Goal: Communication & Community: Participate in discussion

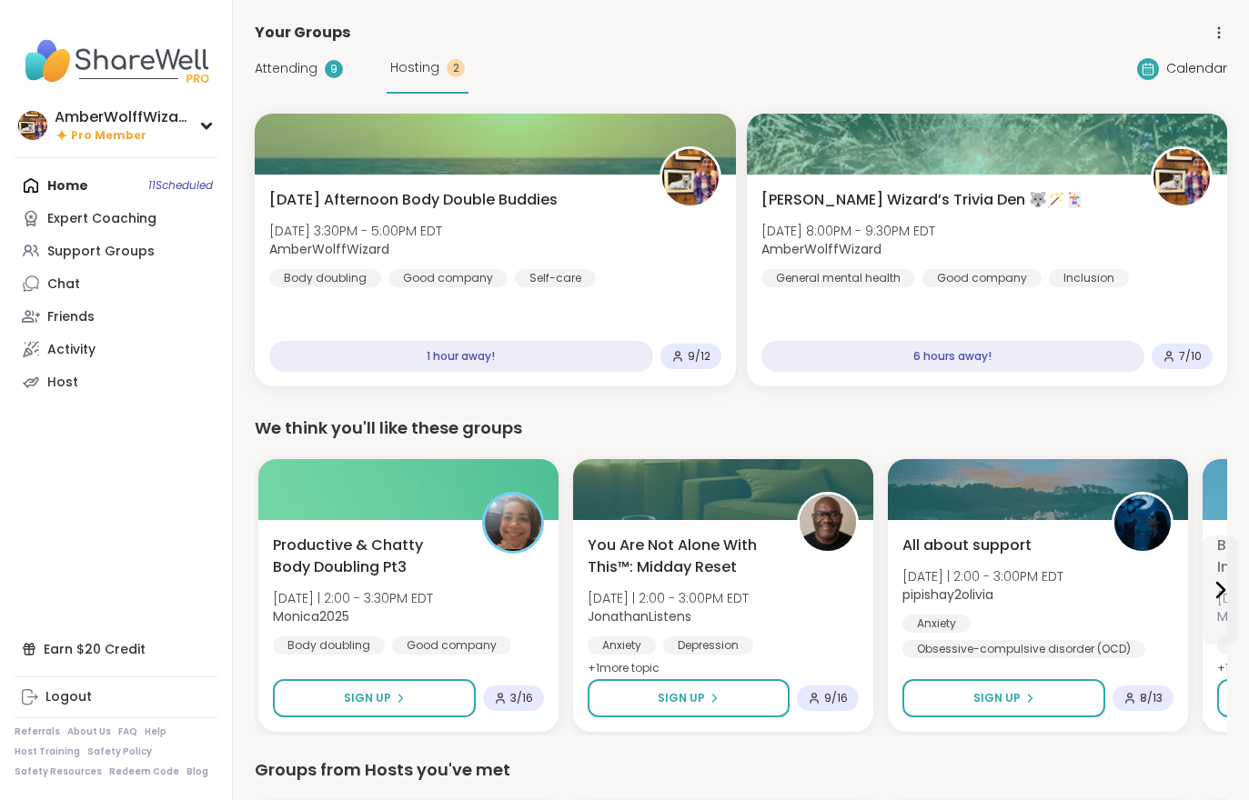
click at [297, 72] on span "Attending" at bounding box center [286, 68] width 63 height 19
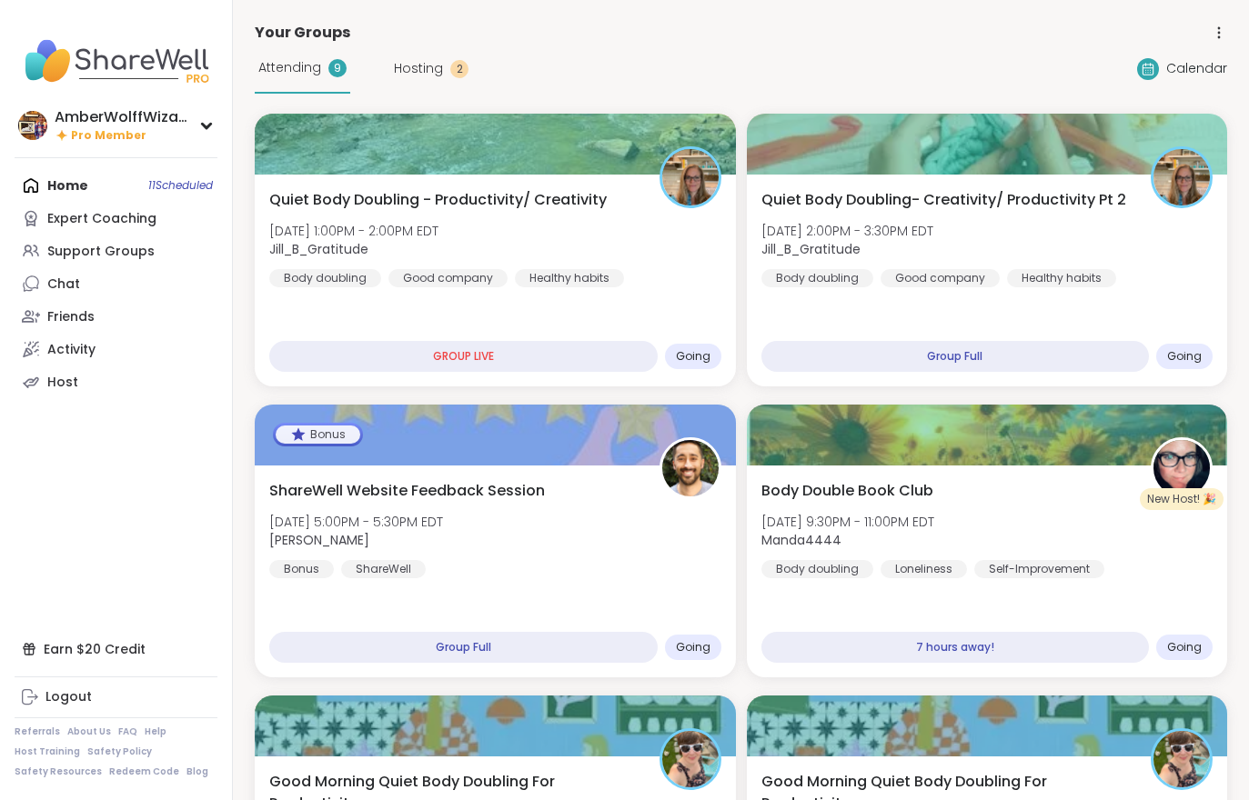
click at [296, 72] on span "Attending" at bounding box center [289, 67] width 63 height 19
click at [378, 209] on span "Quiet Body Doubling - Productivity/ Creativity" at bounding box center [437, 200] width 337 height 22
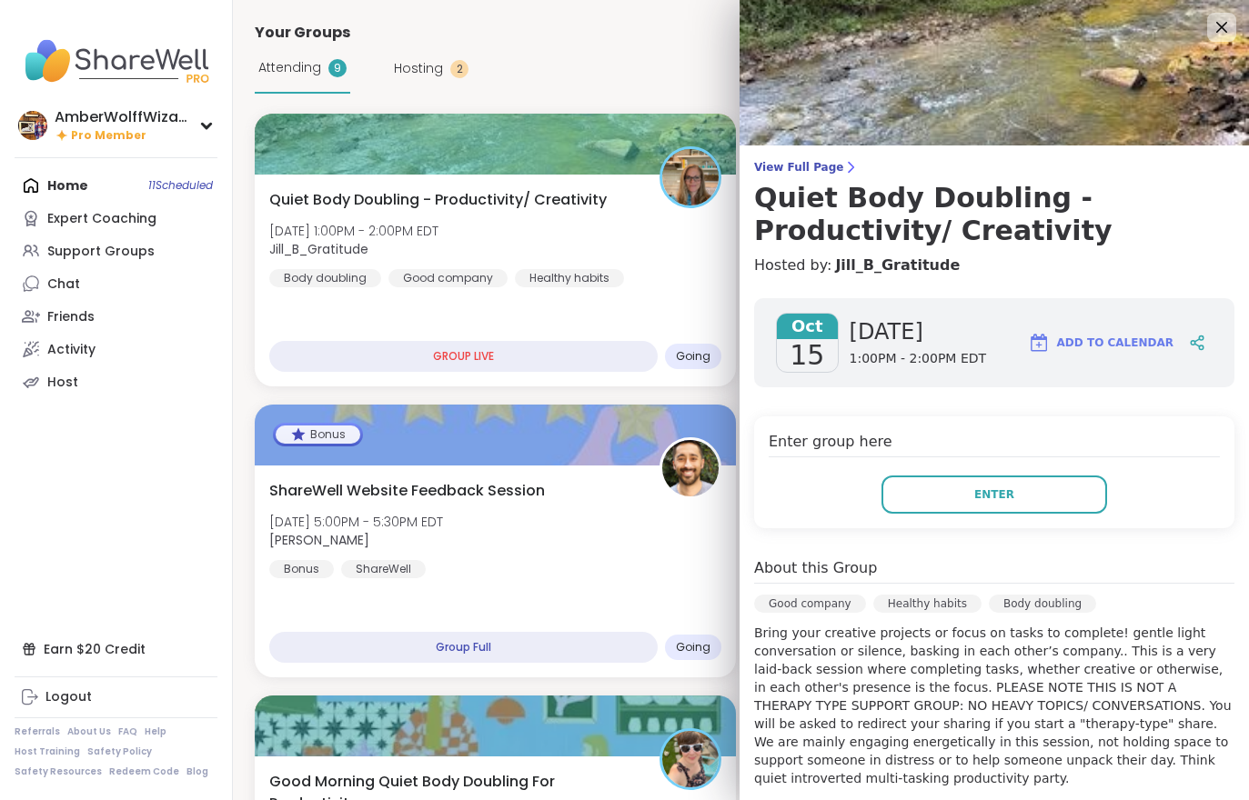
click at [924, 487] on button "Enter" at bounding box center [994, 495] width 226 height 38
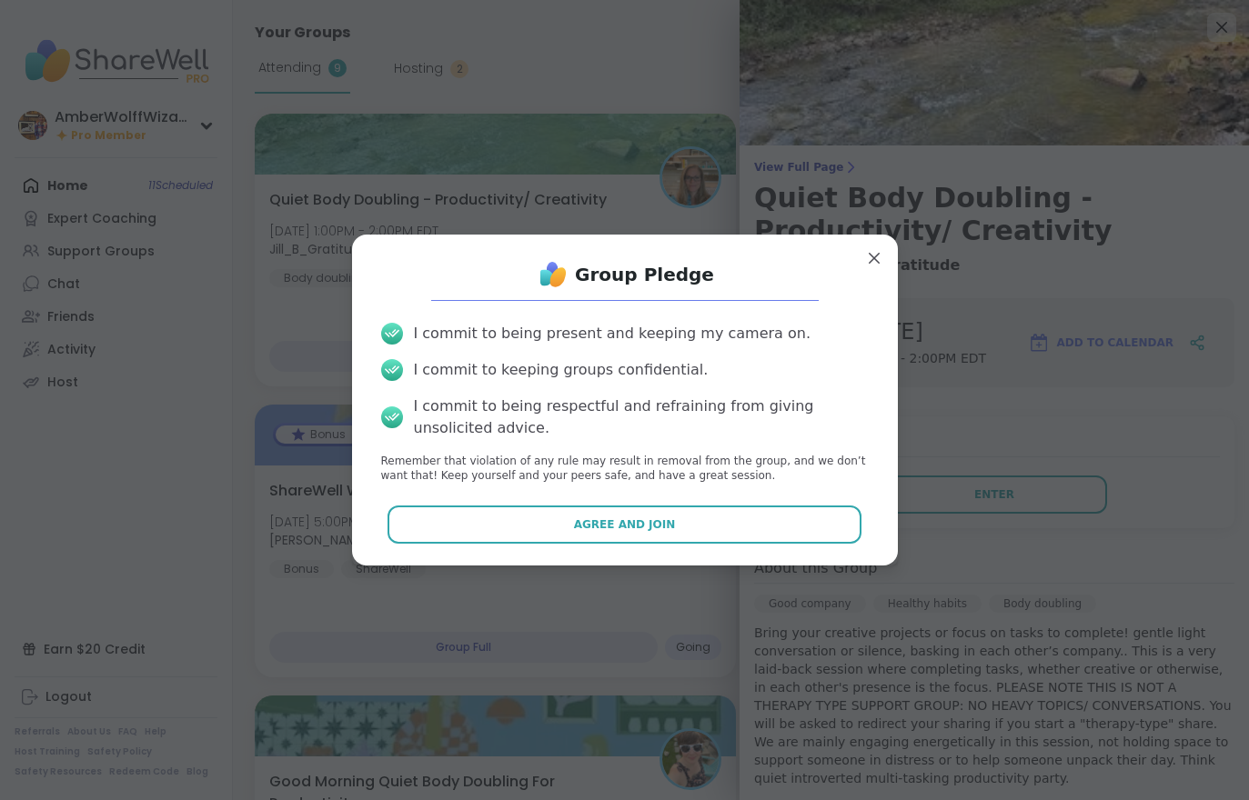
click at [669, 543] on button "Agree and Join" at bounding box center [624, 525] width 474 height 38
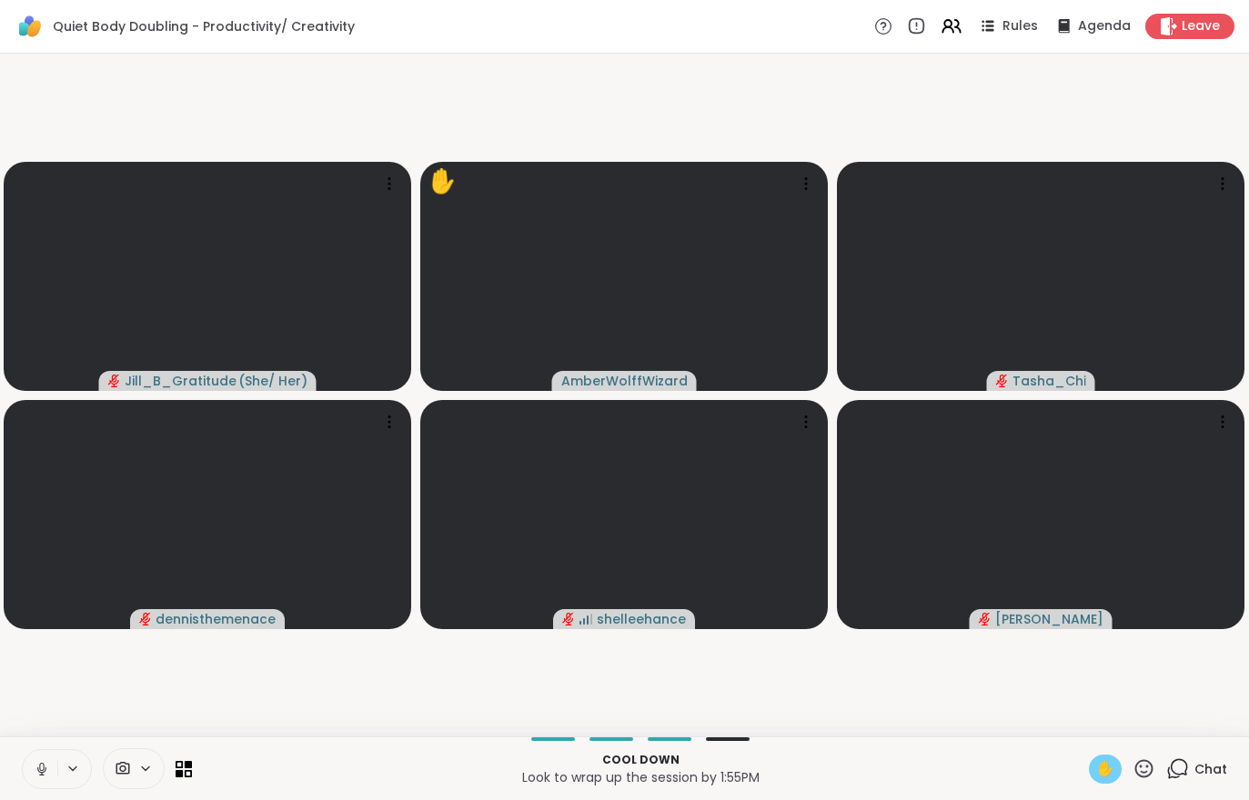
click at [1121, 769] on div "✋" at bounding box center [1105, 769] width 33 height 29
click at [32, 775] on button at bounding box center [40, 769] width 35 height 38
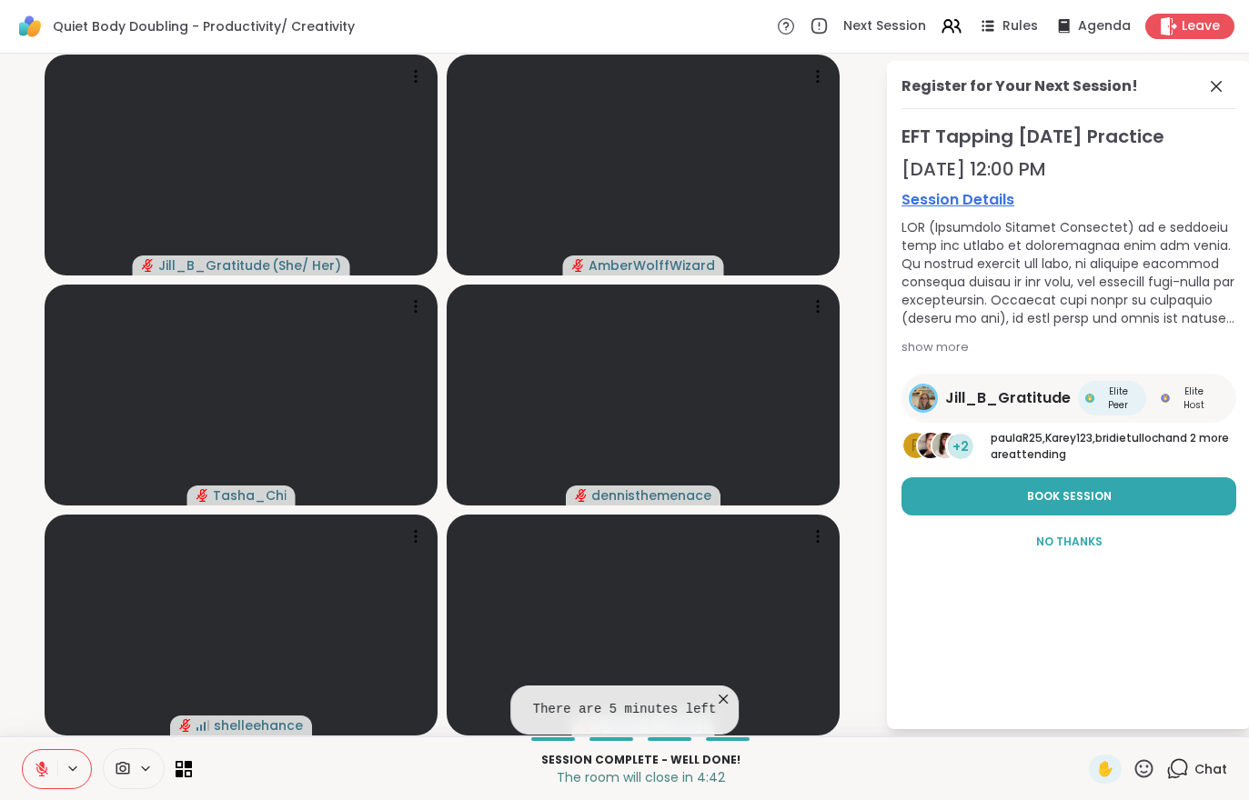
click at [25, 763] on button at bounding box center [40, 769] width 35 height 38
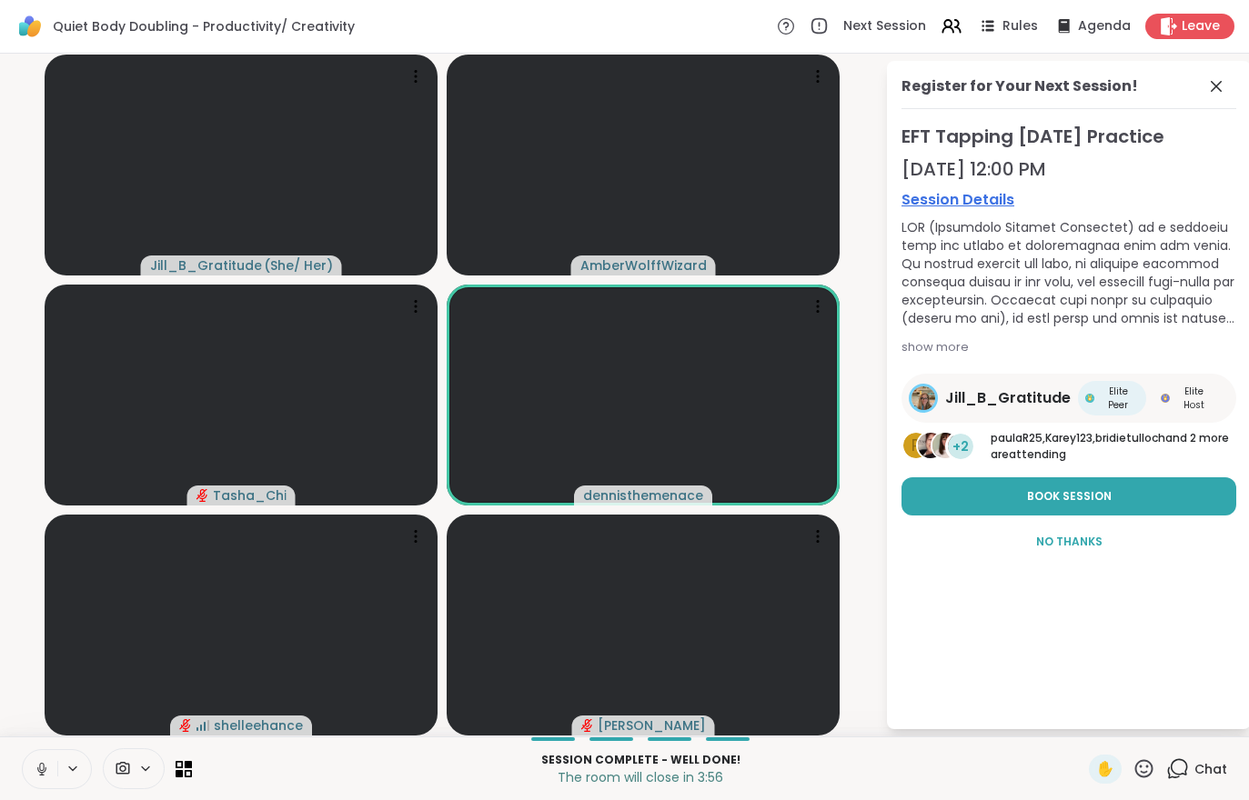
click at [41, 774] on icon at bounding box center [42, 769] width 16 height 16
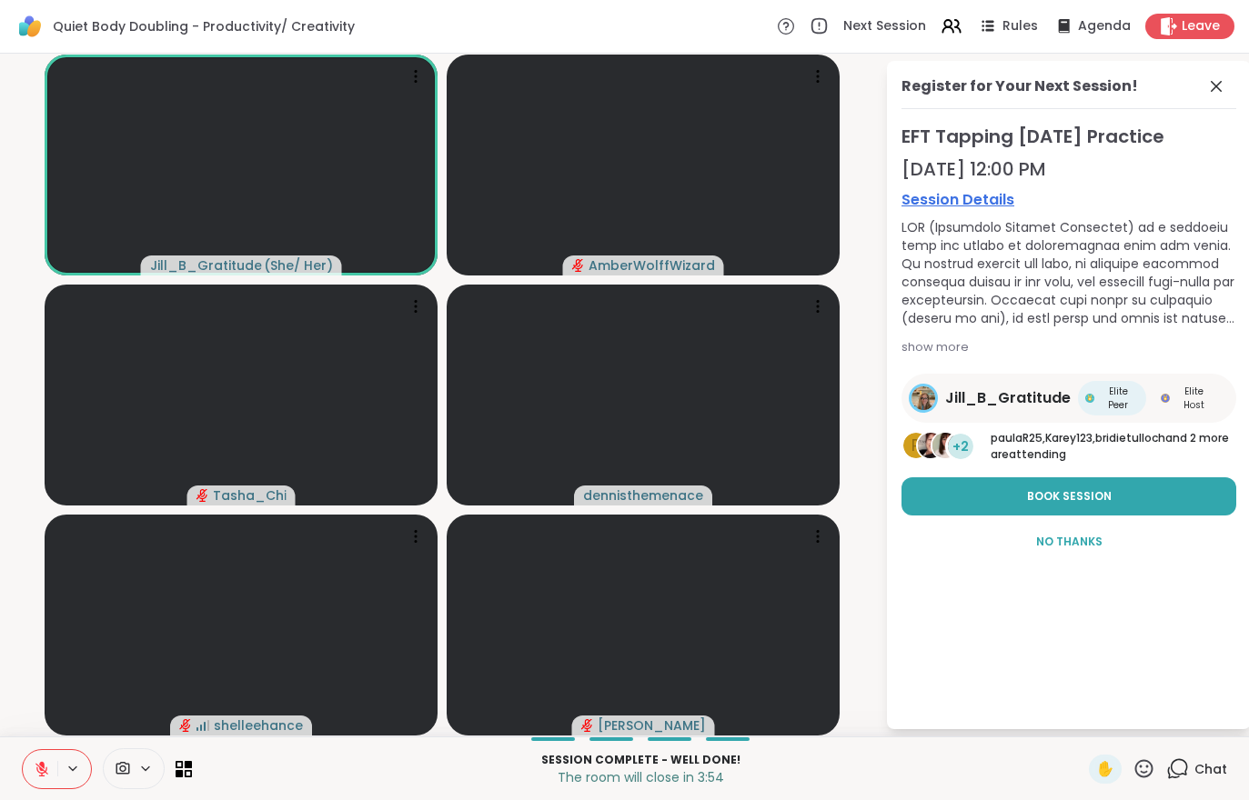
click at [1169, 38] on div "Leave" at bounding box center [1189, 26] width 89 height 25
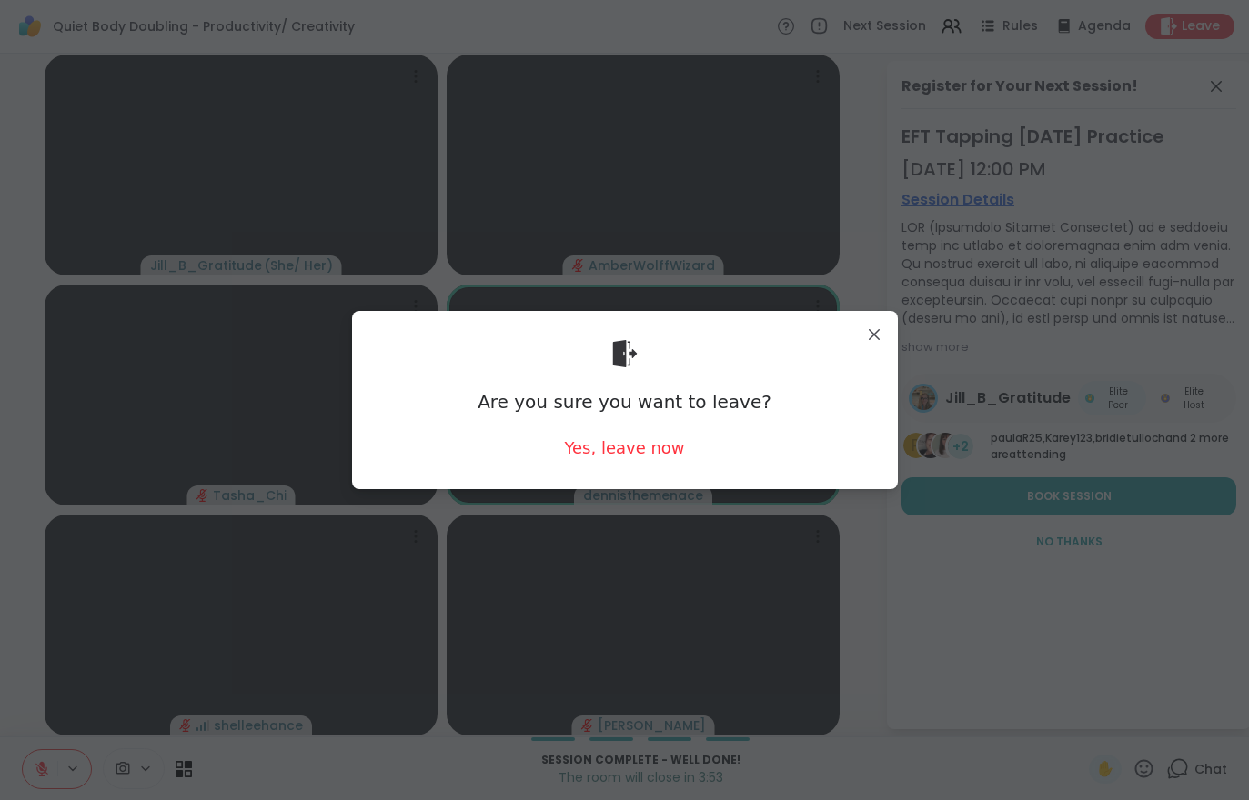
click at [623, 456] on div "Yes, leave now" at bounding box center [624, 448] width 120 height 23
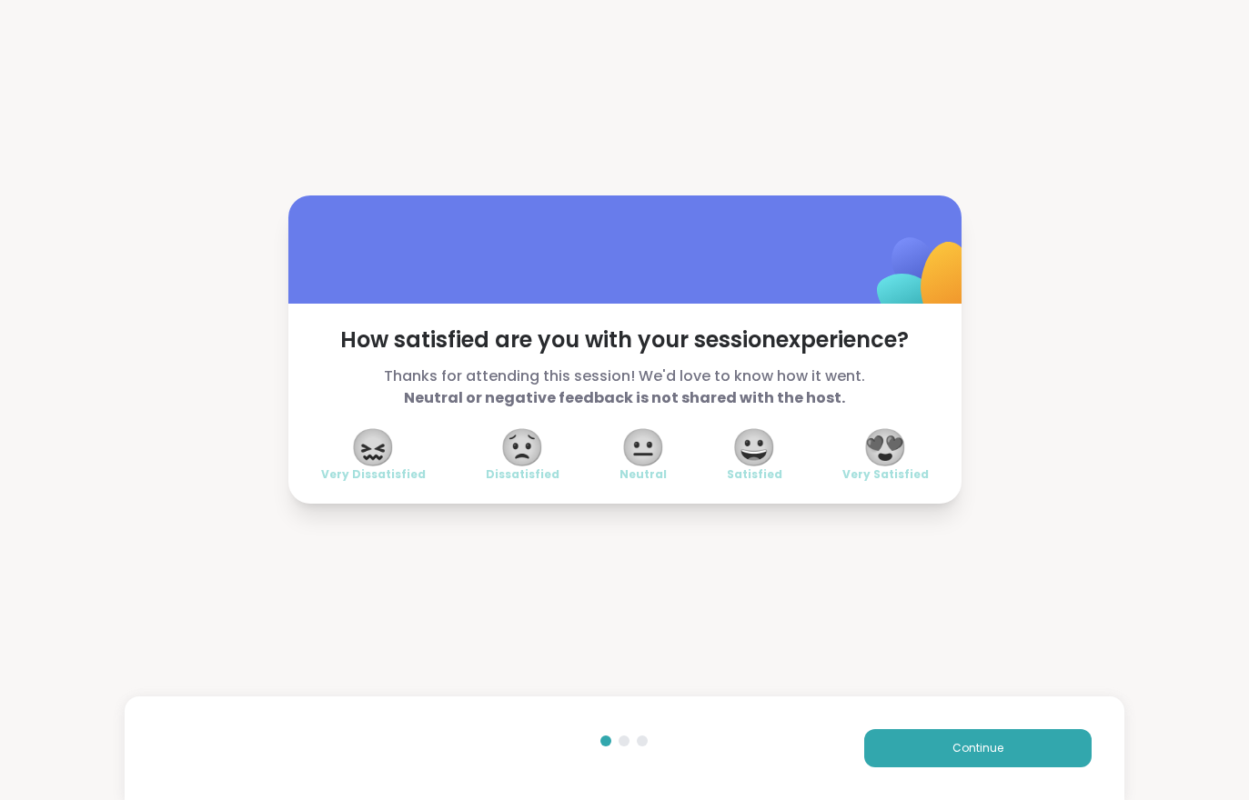
click at [926, 740] on button "Continue" at bounding box center [977, 748] width 227 height 38
click at [925, 739] on button "Continue" at bounding box center [977, 748] width 227 height 38
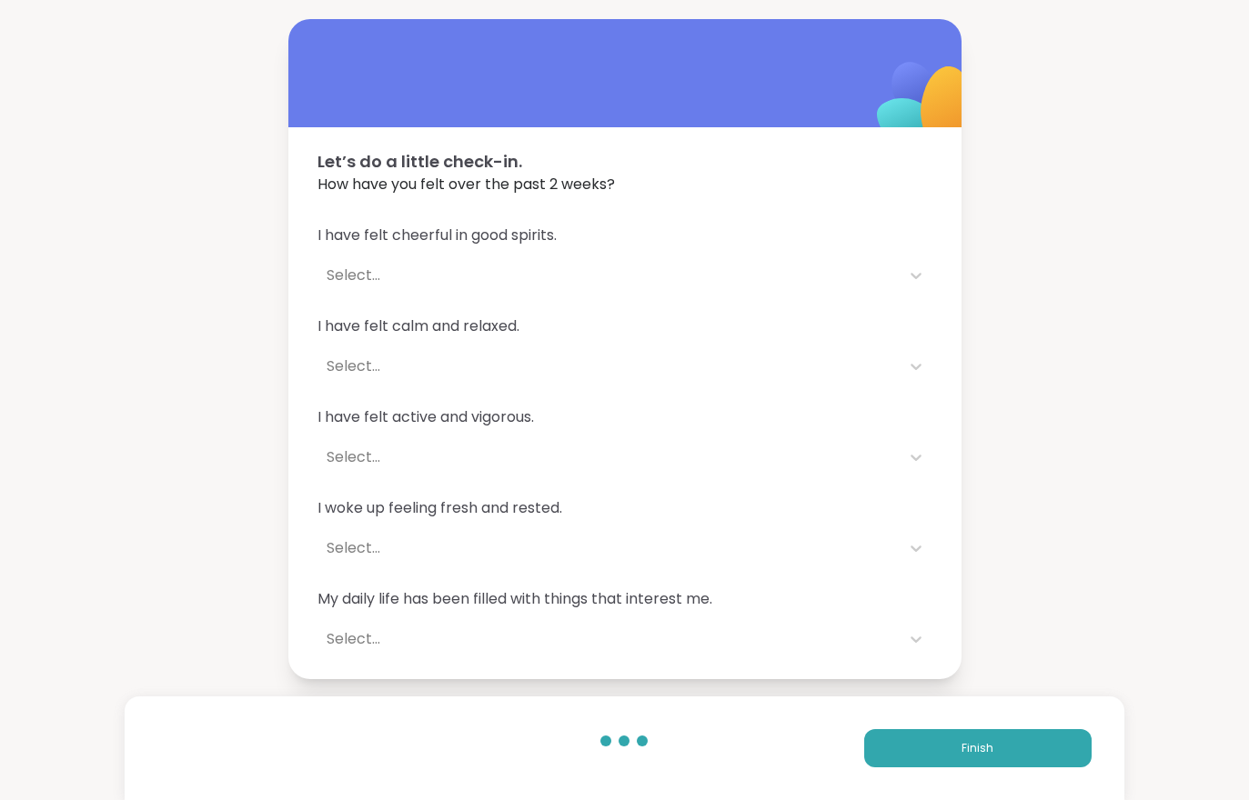
click at [943, 744] on button "Finish" at bounding box center [977, 748] width 227 height 38
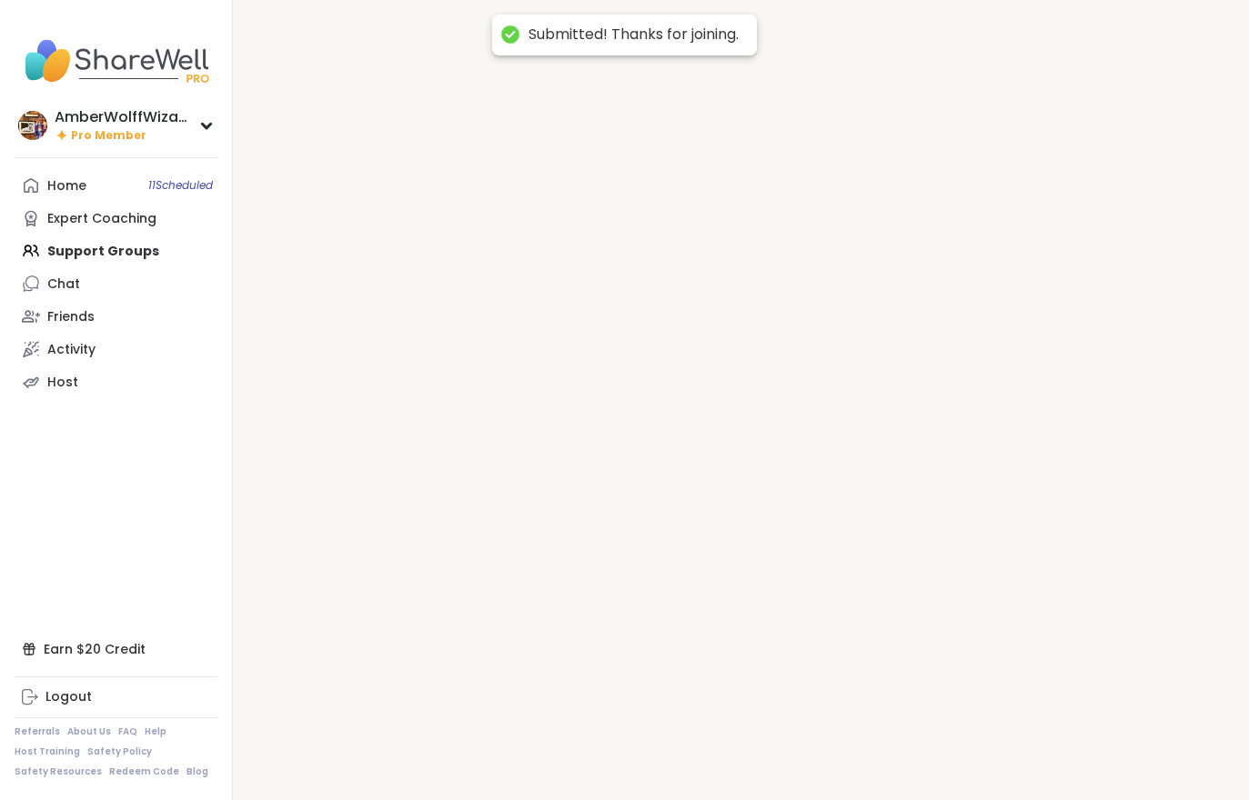
click at [952, 759] on div at bounding box center [741, 400] width 1016 height 800
